Goal: Task Accomplishment & Management: Use online tool/utility

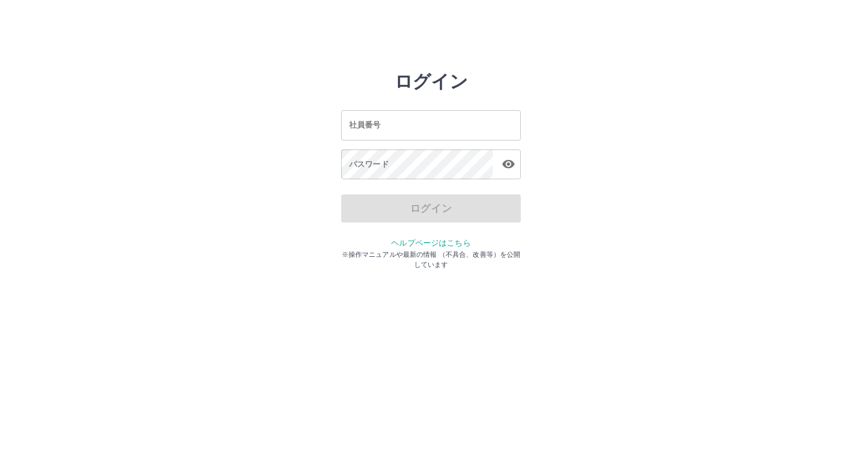
click at [408, 133] on input "社員番号" at bounding box center [431, 125] width 180 height 30
type input "*******"
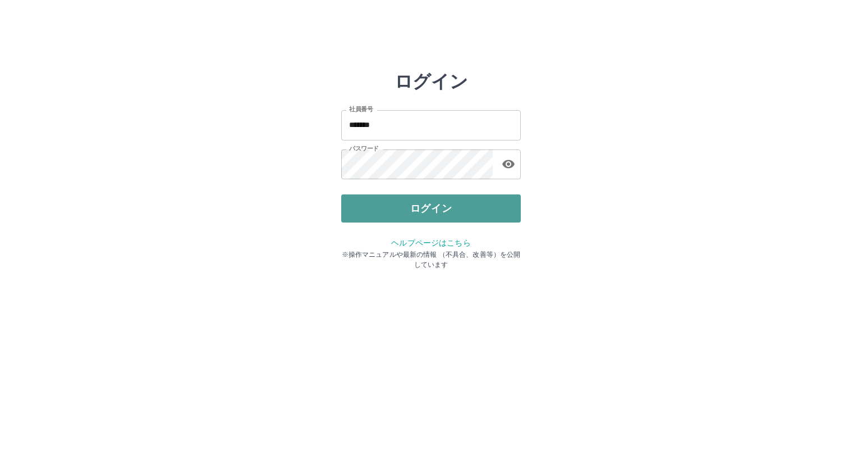
click at [399, 201] on button "ログイン" at bounding box center [431, 208] width 180 height 28
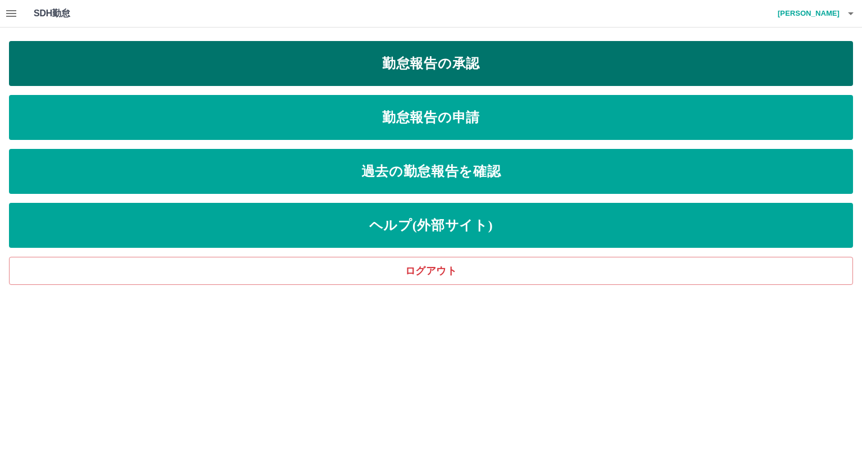
click at [437, 67] on link "勤怠報告の承認" at bounding box center [431, 63] width 844 height 45
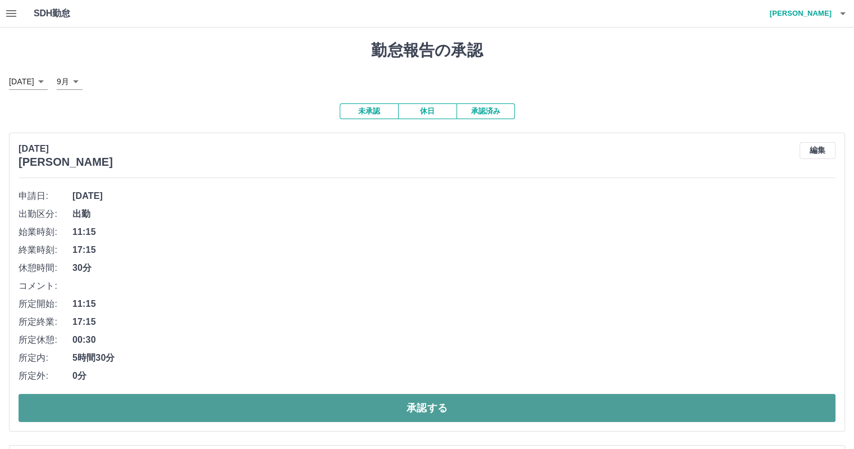
click at [348, 401] on button "承認する" at bounding box center [427, 408] width 817 height 28
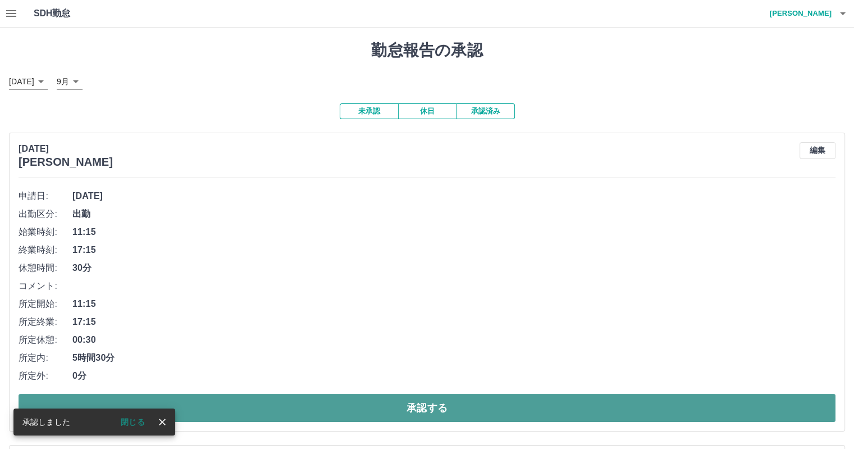
click at [418, 406] on button "承認する" at bounding box center [427, 408] width 817 height 28
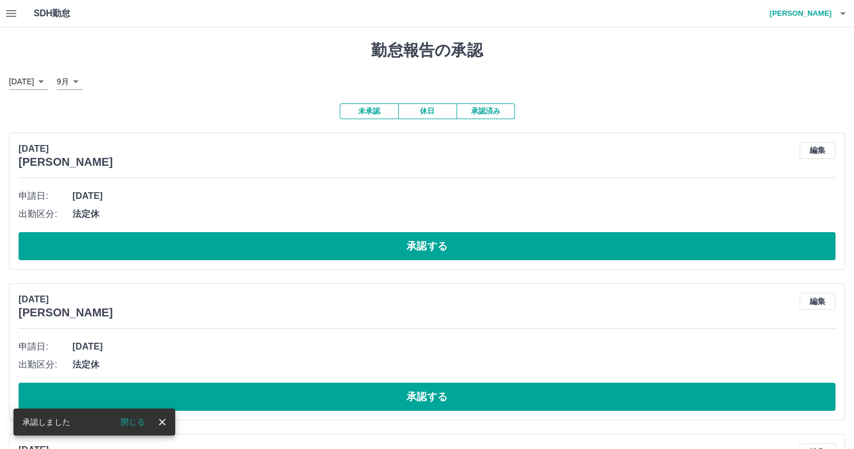
click at [800, 21] on h4 "濱口　さつき" at bounding box center [797, 13] width 67 height 27
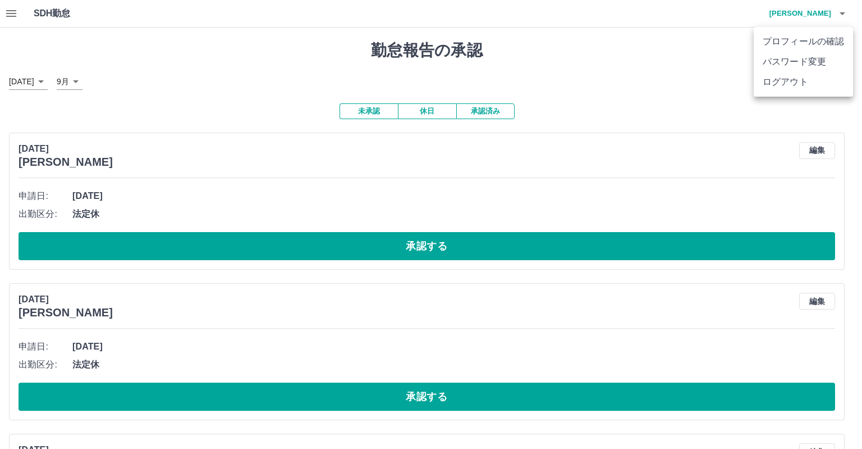
click at [798, 77] on li "ログアウト" at bounding box center [803, 82] width 99 height 20
